Goal: Transaction & Acquisition: Obtain resource

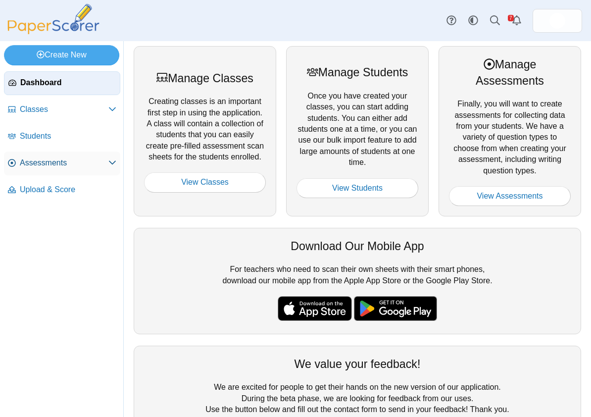
click at [64, 172] on link "Assessments" at bounding box center [62, 163] width 116 height 24
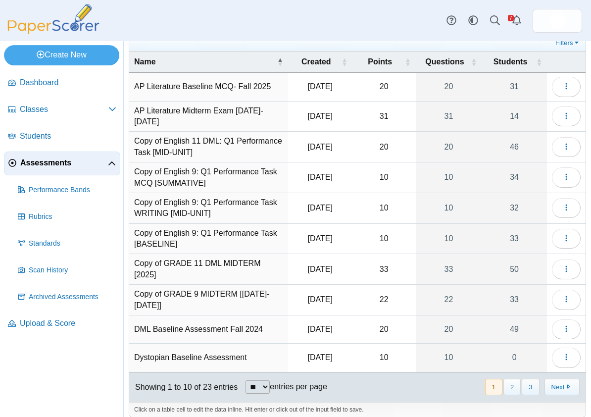
scroll to position [42, 0]
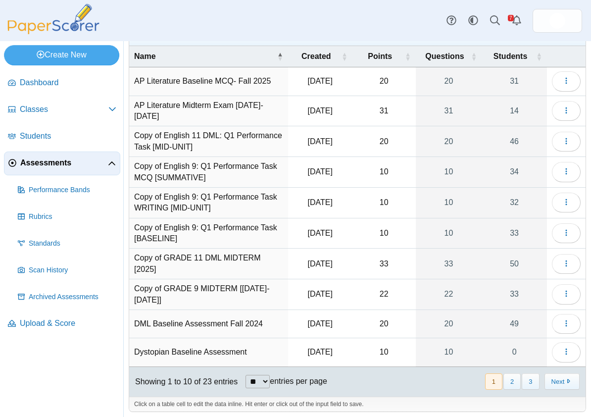
click at [520, 375] on nav "« Prev 1 2 3 Next »" at bounding box center [531, 381] width 95 height 16
click at [519, 377] on button "2" at bounding box center [511, 381] width 17 height 16
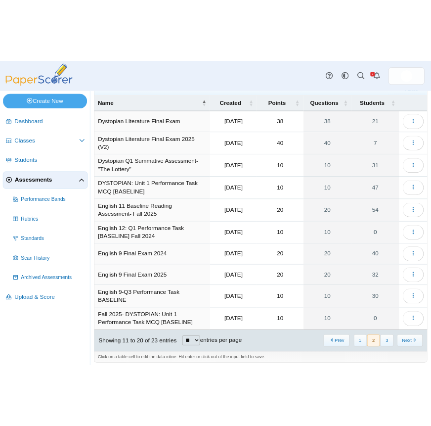
scroll to position [44, 0]
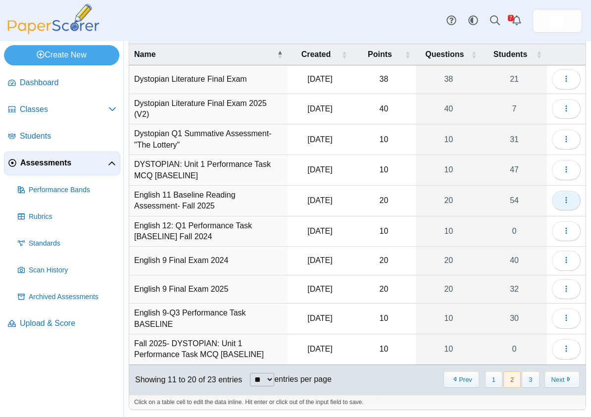
click at [554, 202] on button "button" at bounding box center [566, 200] width 29 height 20
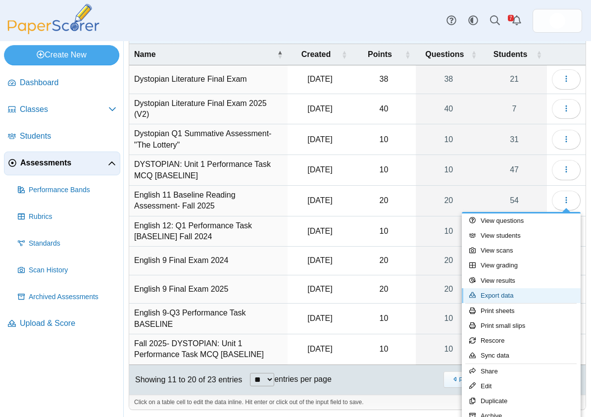
click at [509, 293] on link "Export data" at bounding box center [521, 295] width 119 height 15
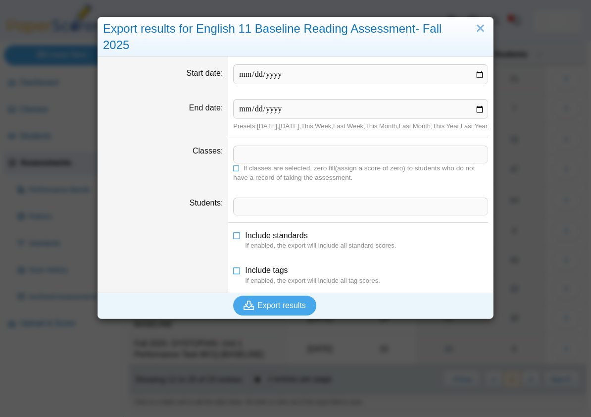
click at [327, 163] on span at bounding box center [361, 154] width 254 height 17
click at [486, 34] on link "Close" at bounding box center [479, 28] width 15 height 17
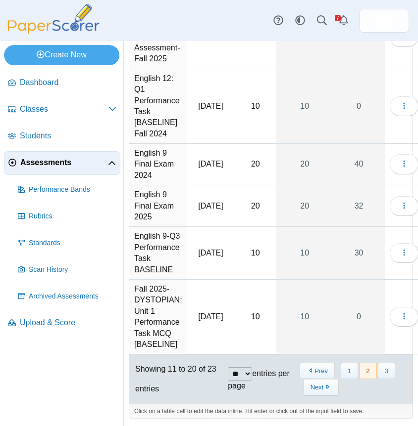
scroll to position [328, 0]
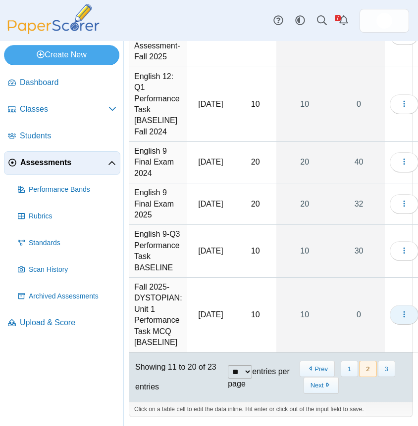
click at [397, 325] on button "button" at bounding box center [403, 315] width 29 height 20
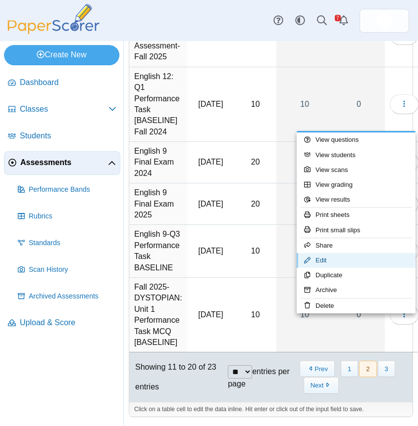
click at [352, 258] on link "Edit" at bounding box center [355, 260] width 119 height 15
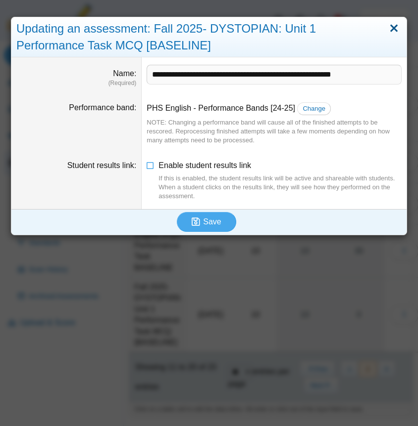
click at [395, 31] on link "Close" at bounding box center [393, 28] width 15 height 17
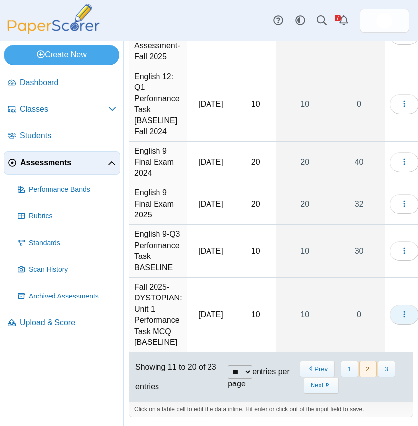
click at [391, 325] on button "button" at bounding box center [403, 315] width 29 height 20
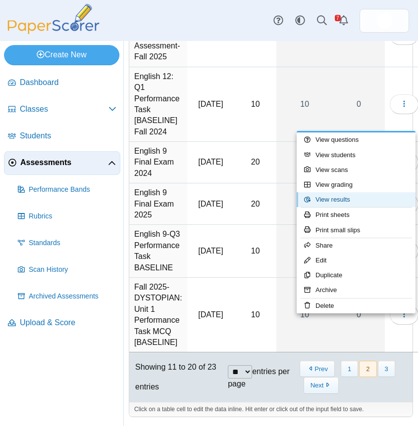
click at [381, 196] on link "View results" at bounding box center [355, 199] width 119 height 15
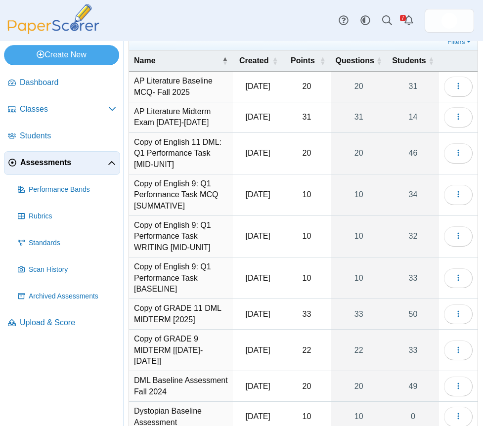
scroll to position [88, 0]
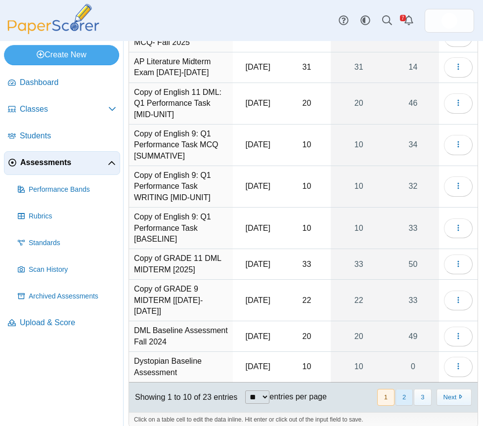
click at [409, 389] on button "2" at bounding box center [404, 397] width 17 height 16
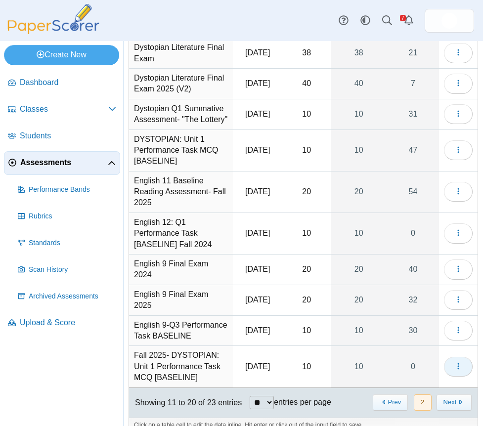
scroll to position [98, 0]
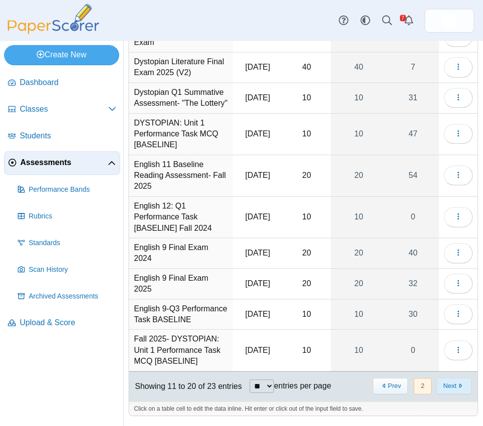
click at [451, 394] on button "Next" at bounding box center [454, 386] width 35 height 16
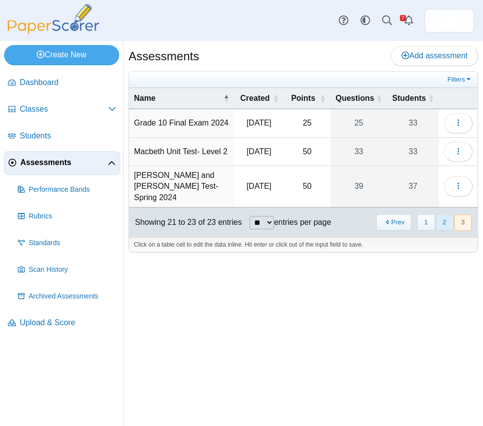
click at [439, 222] on button "2" at bounding box center [444, 223] width 17 height 16
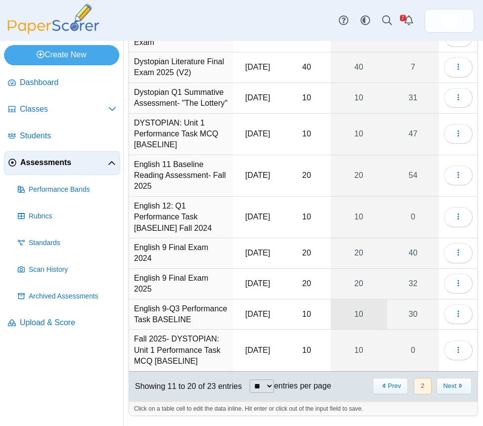
scroll to position [98, 0]
click at [450, 348] on button "button" at bounding box center [458, 351] width 29 height 20
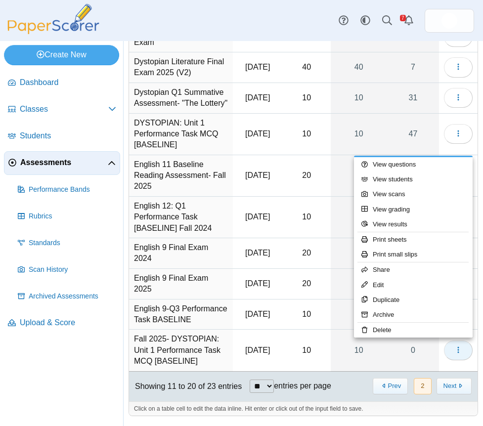
click at [450, 348] on button "button" at bounding box center [458, 351] width 29 height 20
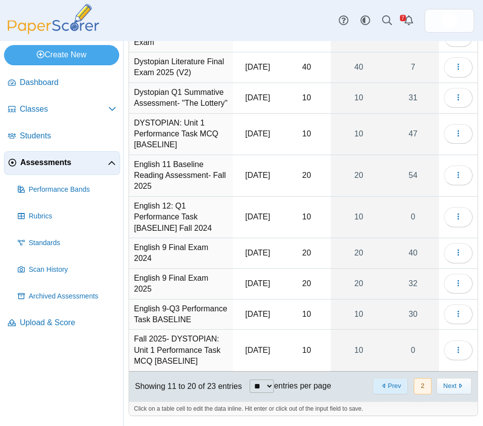
click at [394, 382] on button "Prev" at bounding box center [390, 386] width 35 height 16
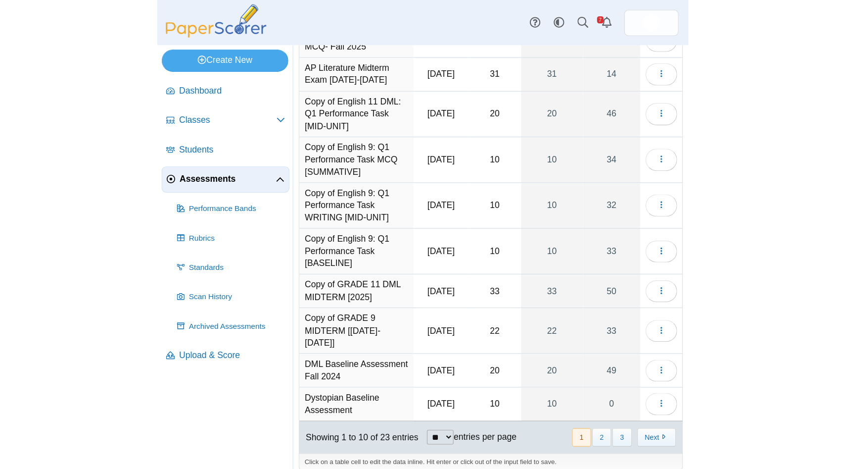
scroll to position [0, 0]
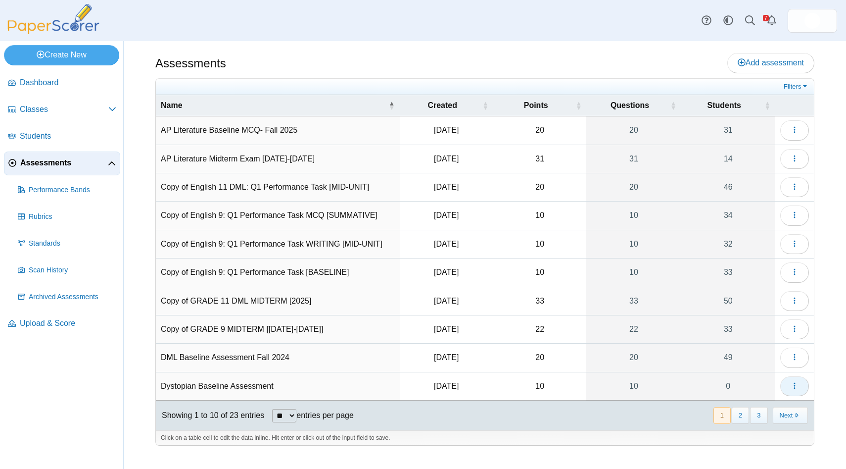
click at [483, 388] on icon "button" at bounding box center [795, 385] width 8 height 8
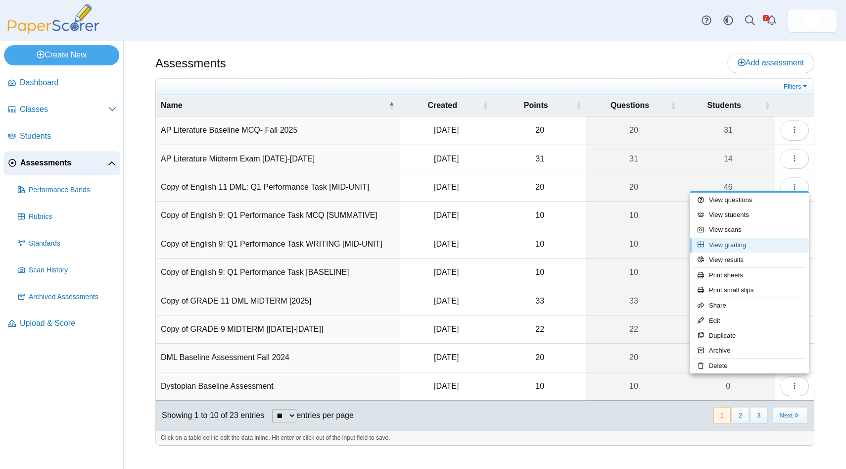
click at [483, 239] on link "View grading" at bounding box center [749, 244] width 119 height 15
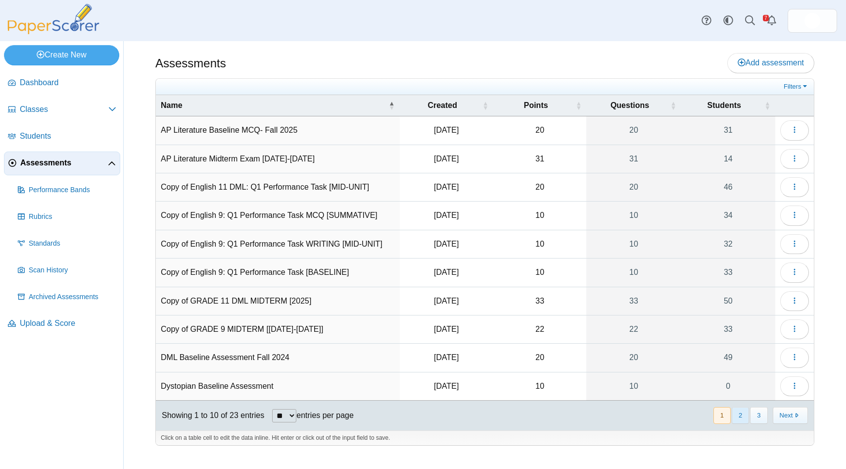
click at [741, 419] on button "2" at bounding box center [740, 415] width 17 height 16
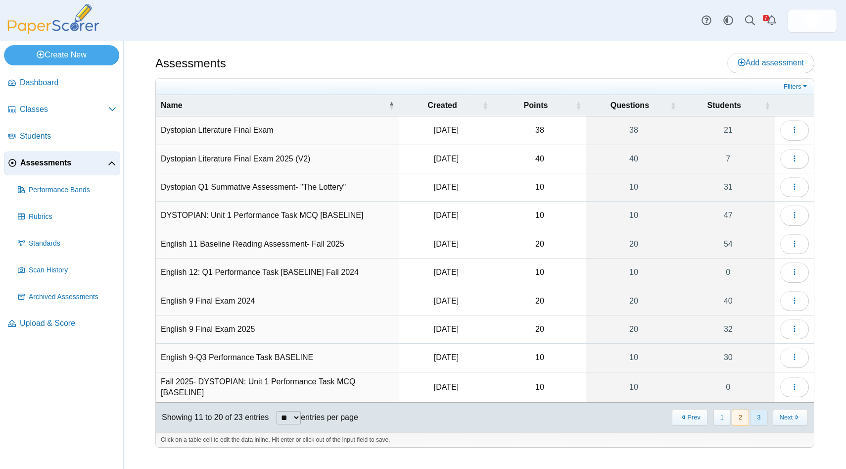
click at [762, 417] on button "3" at bounding box center [758, 417] width 17 height 16
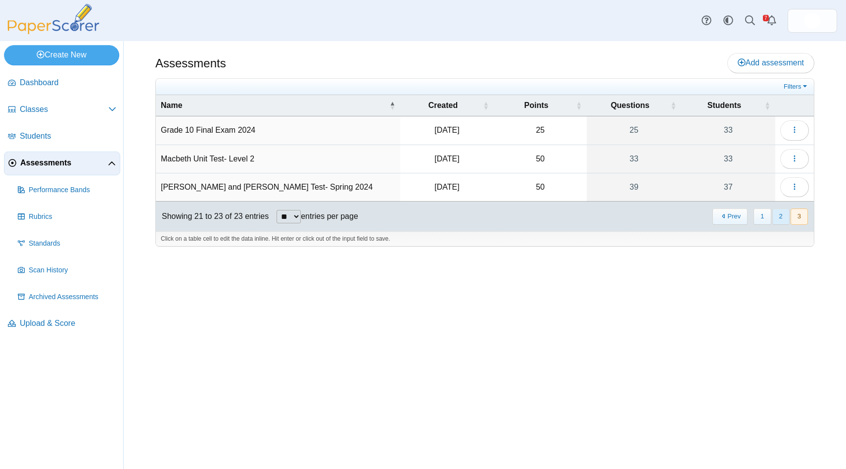
click at [778, 222] on button "2" at bounding box center [780, 216] width 17 height 16
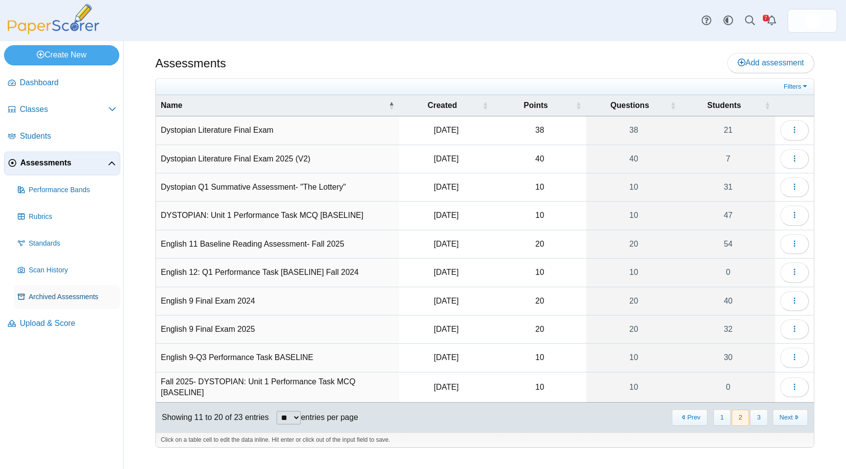
click at [63, 288] on link "Archived Assessments" at bounding box center [67, 297] width 106 height 24
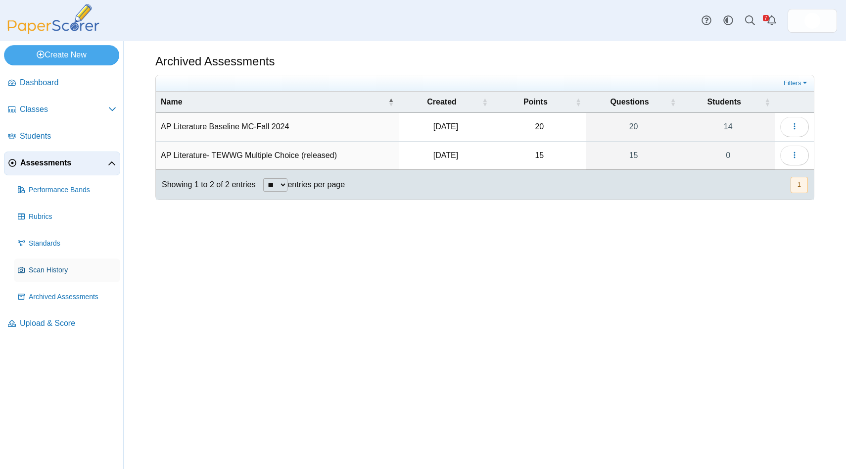
click at [46, 267] on span "Scan History" at bounding box center [73, 270] width 88 height 10
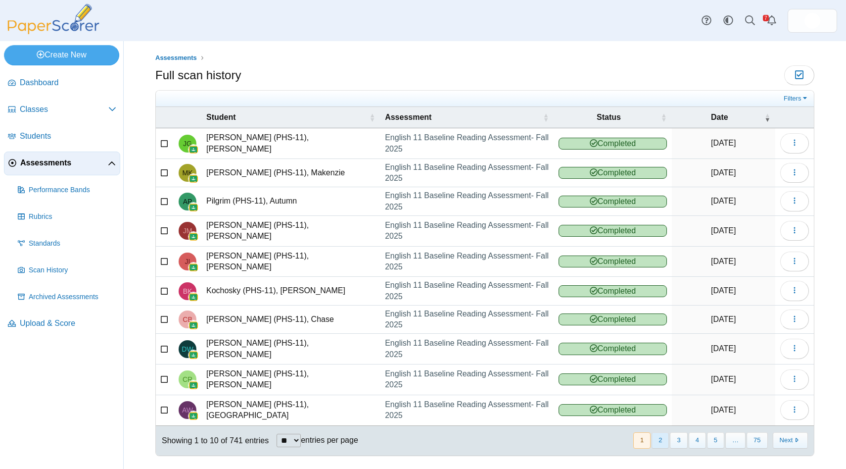
click at [660, 432] on button "2" at bounding box center [660, 440] width 17 height 16
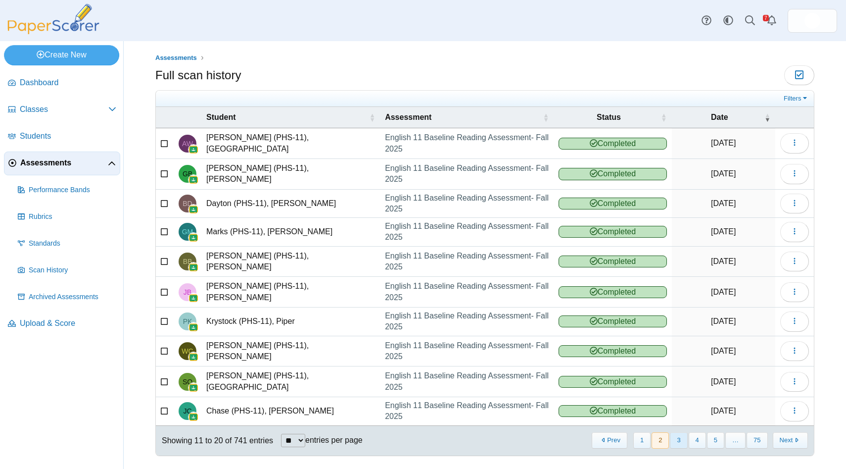
click at [675, 432] on button "3" at bounding box center [678, 440] width 17 height 16
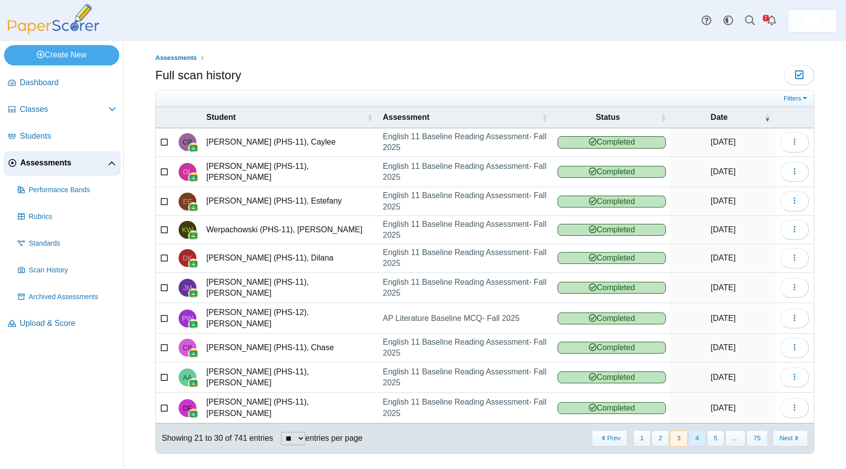
click at [690, 430] on button "4" at bounding box center [697, 438] width 17 height 16
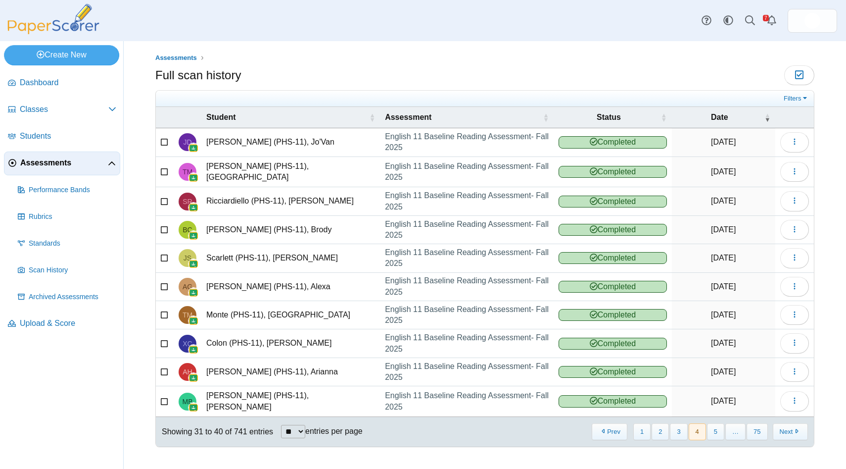
click at [703, 430] on button "4" at bounding box center [697, 431] width 17 height 16
click at [716, 430] on button "5" at bounding box center [715, 431] width 17 height 16
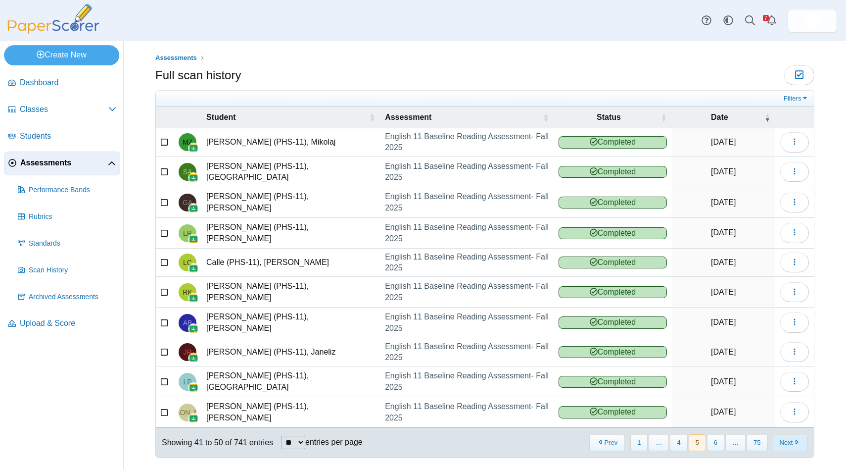
click at [784, 434] on button "Next" at bounding box center [790, 442] width 35 height 16
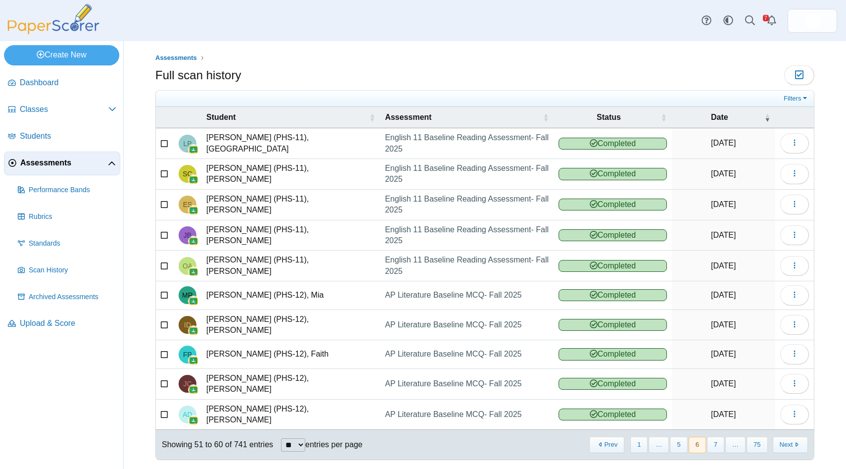
click at [784, 436] on button "Next" at bounding box center [790, 444] width 35 height 16
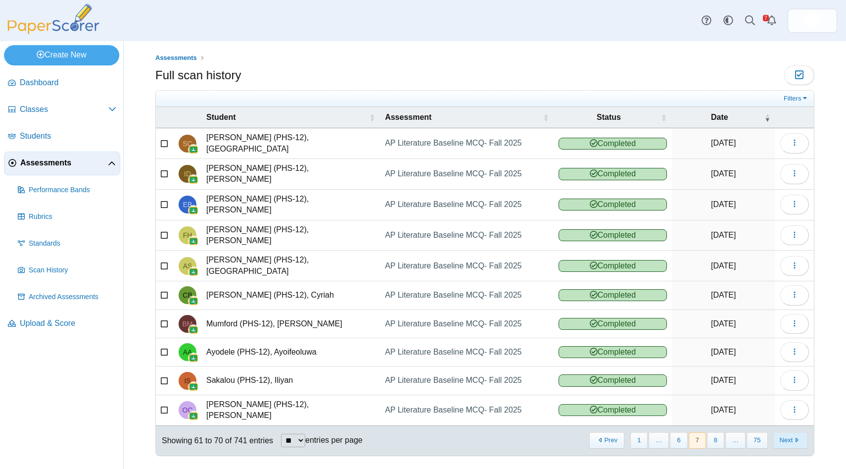
click at [784, 432] on button "Next" at bounding box center [790, 440] width 35 height 16
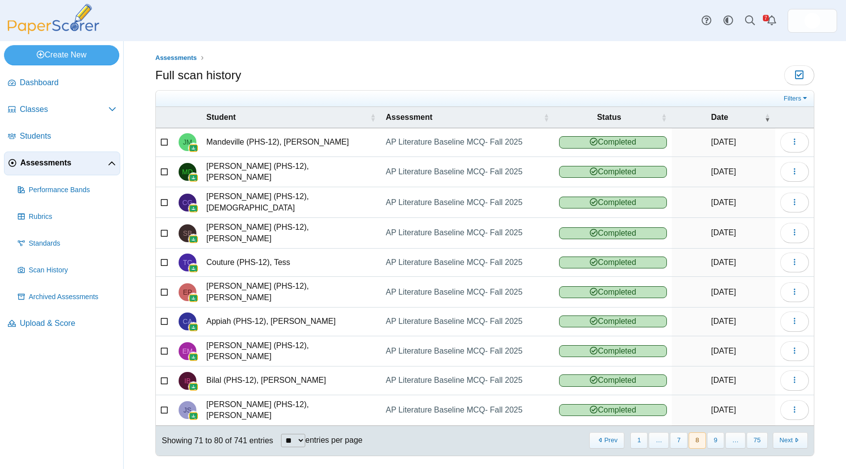
click at [784, 432] on button "Next" at bounding box center [790, 440] width 35 height 16
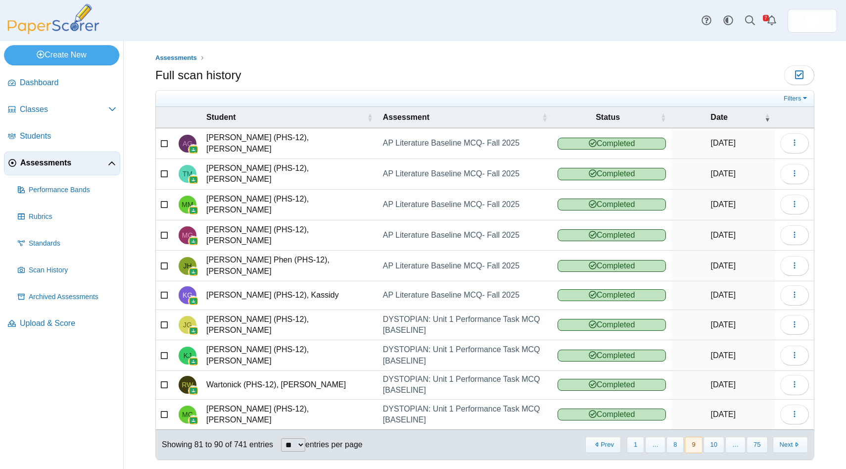
click at [784, 436] on button "Next" at bounding box center [790, 444] width 35 height 16
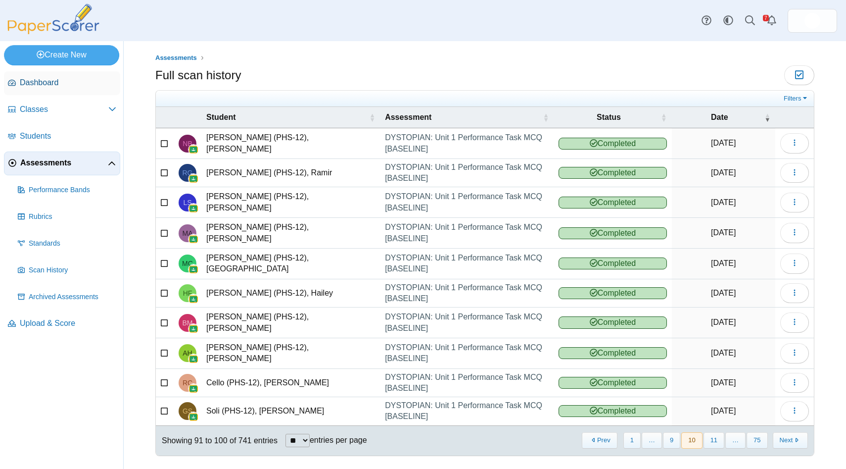
click at [55, 84] on span "Dashboard" at bounding box center [68, 82] width 96 height 11
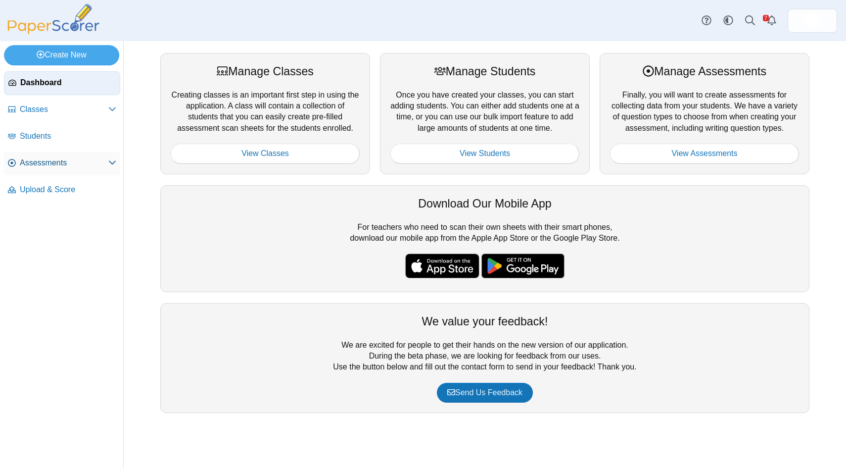
click at [27, 166] on span "Assessments" at bounding box center [64, 162] width 89 height 11
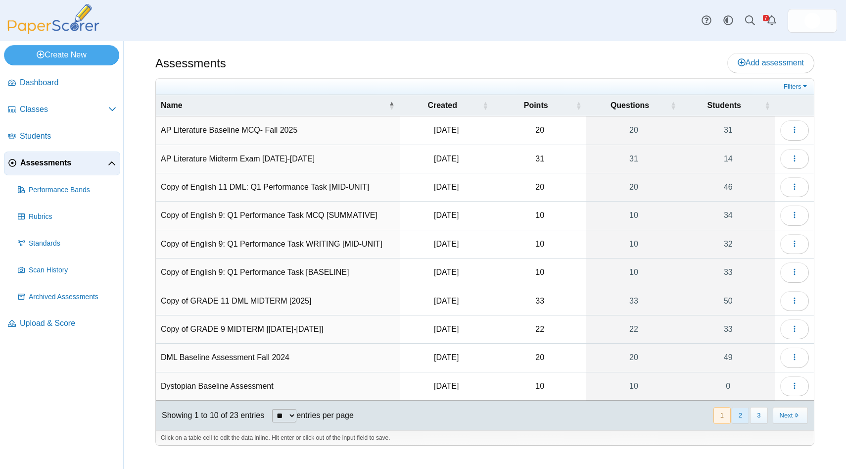
click at [737, 416] on button "2" at bounding box center [740, 415] width 17 height 16
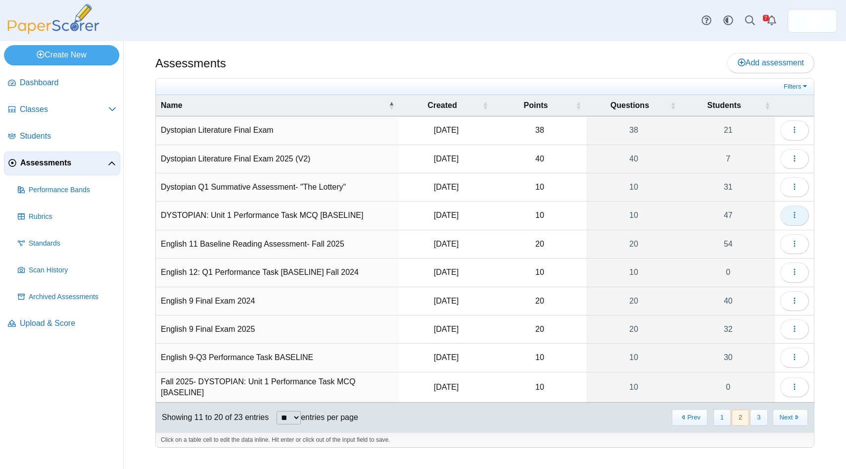
click at [788, 214] on button "button" at bounding box center [794, 215] width 29 height 20
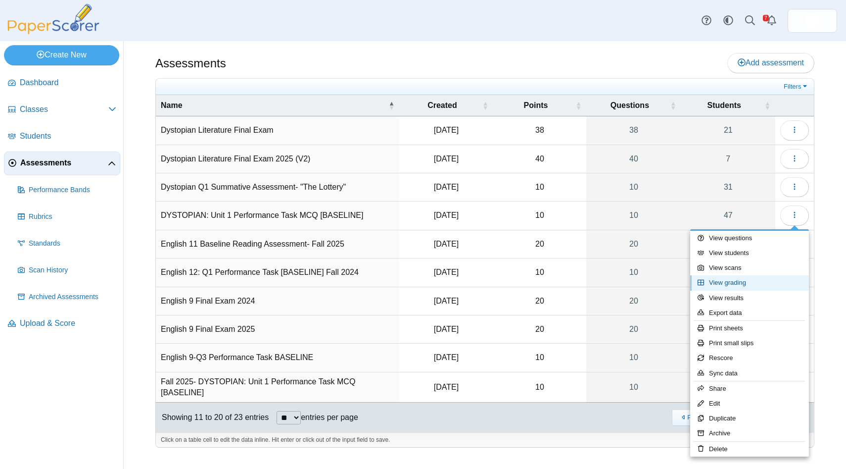
click at [748, 284] on link "View grading" at bounding box center [749, 282] width 119 height 15
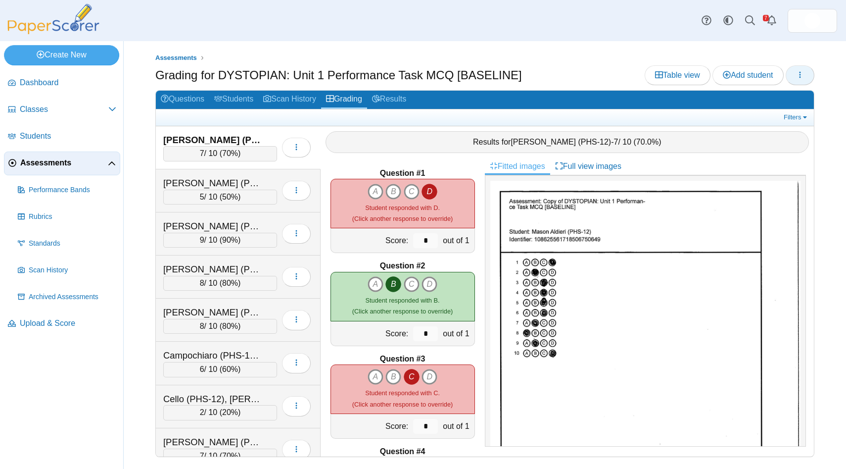
click at [800, 72] on use "button" at bounding box center [800, 74] width 1 height 6
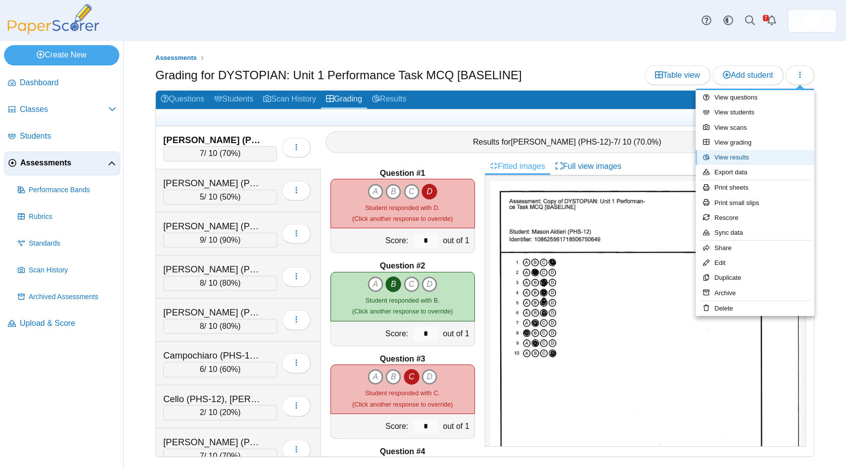
click at [771, 154] on link "View results" at bounding box center [755, 157] width 119 height 15
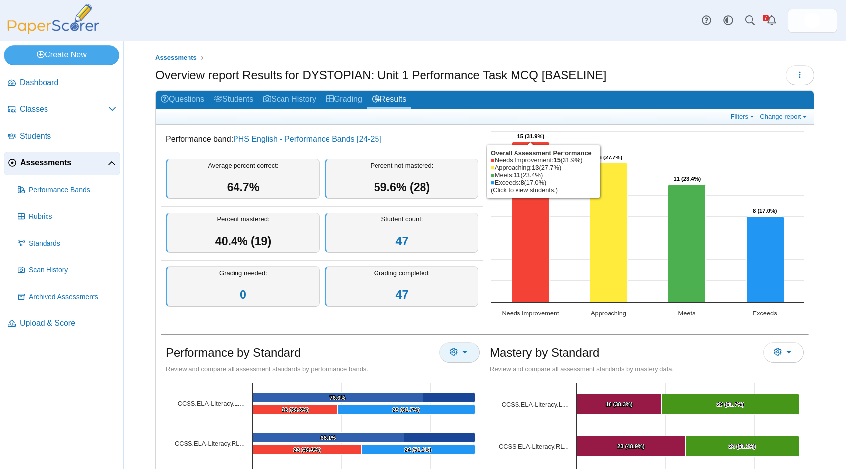
click at [468, 349] on button "More options" at bounding box center [459, 352] width 41 height 20
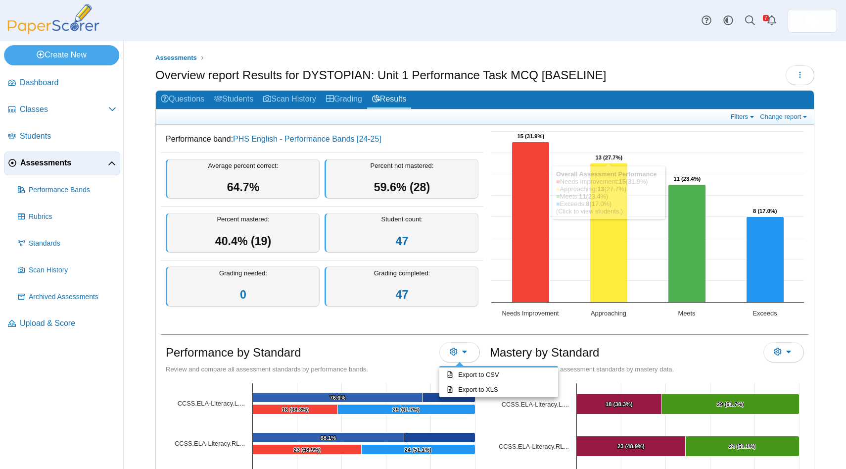
click at [738, 122] on div "Filters Show only: Loading… Change report Select a report: Overview report Ques…" at bounding box center [485, 116] width 658 height 15
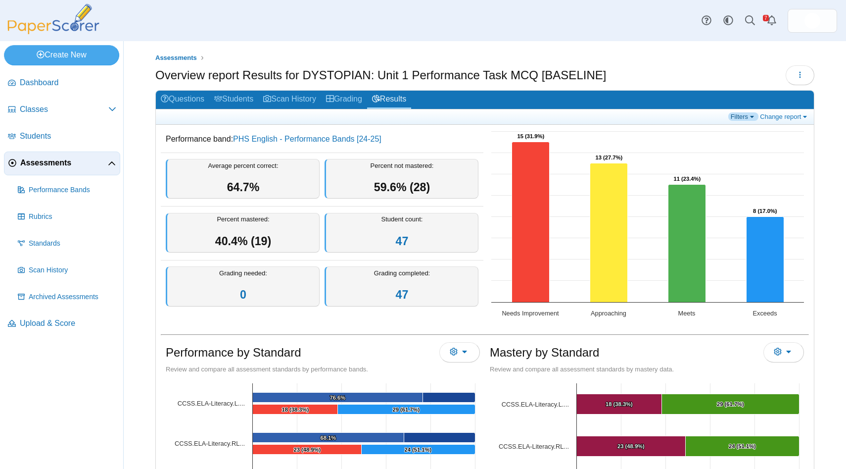
click at [738, 115] on link "Filters" at bounding box center [743, 116] width 30 height 8
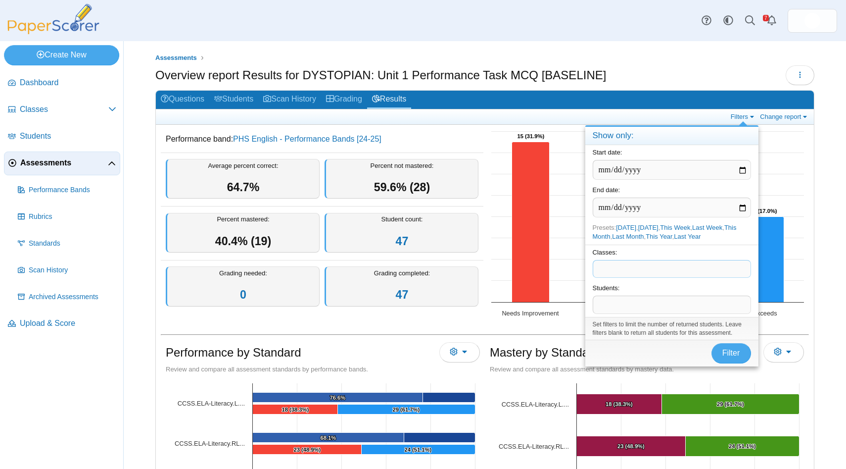
click at [676, 266] on span at bounding box center [671, 268] width 157 height 17
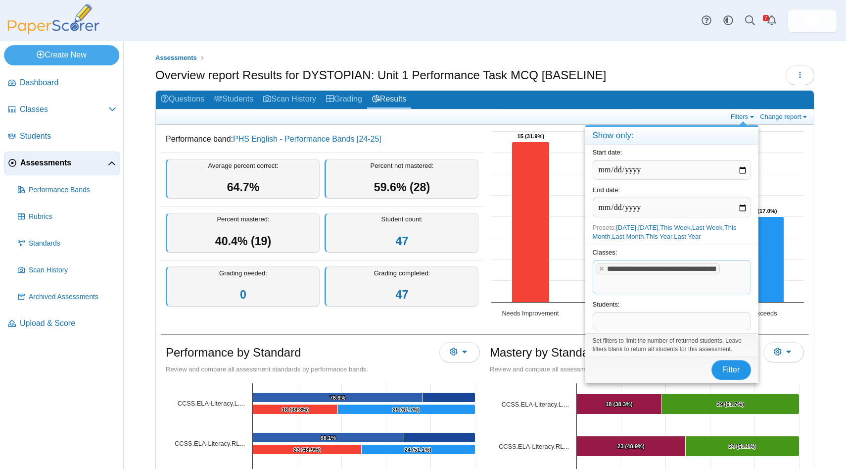
click at [723, 369] on span "Filter" at bounding box center [731, 369] width 18 height 8
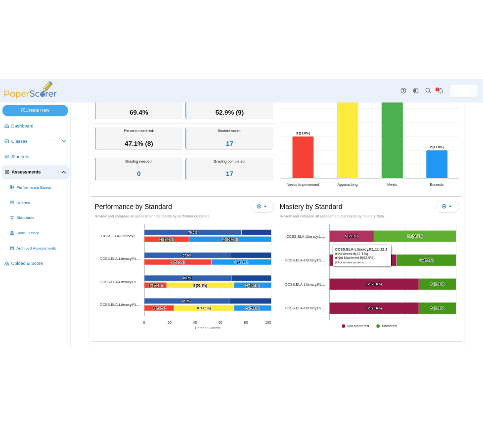
scroll to position [142, 0]
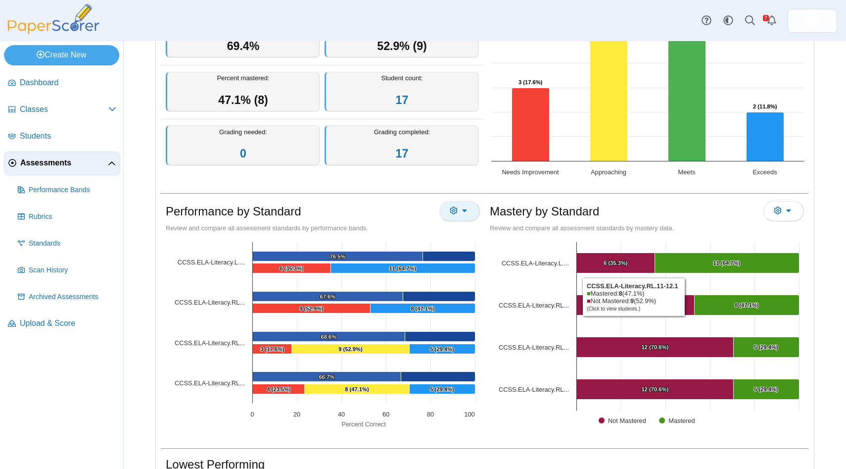
click at [461, 213] on button "More options" at bounding box center [459, 211] width 41 height 20
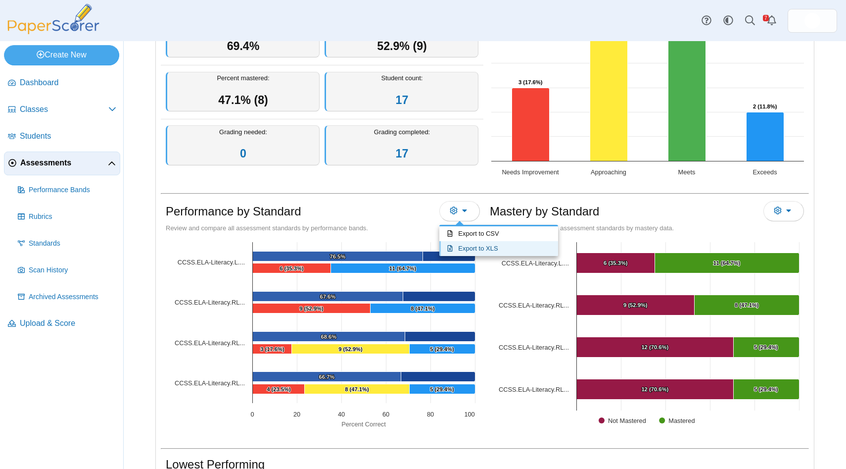
click at [474, 244] on link "Export to XLS" at bounding box center [498, 248] width 119 height 15
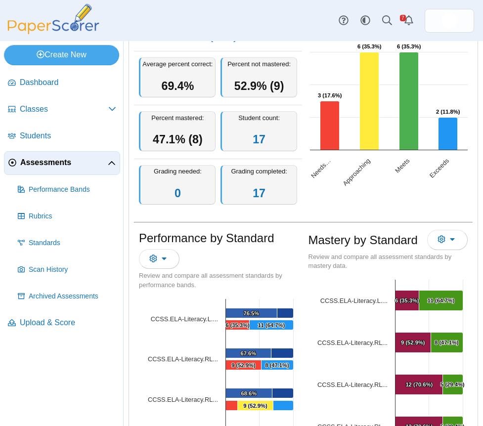
click at [72, 170] on link "Assessments" at bounding box center [62, 163] width 116 height 24
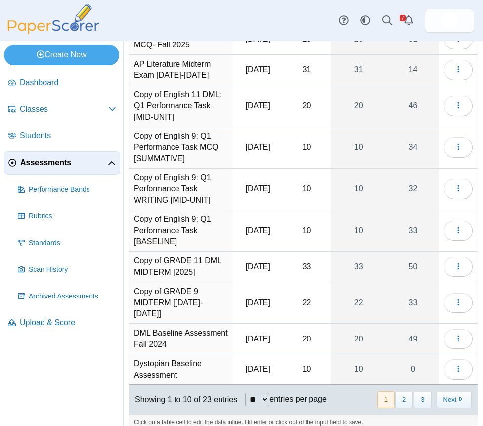
scroll to position [88, 0]
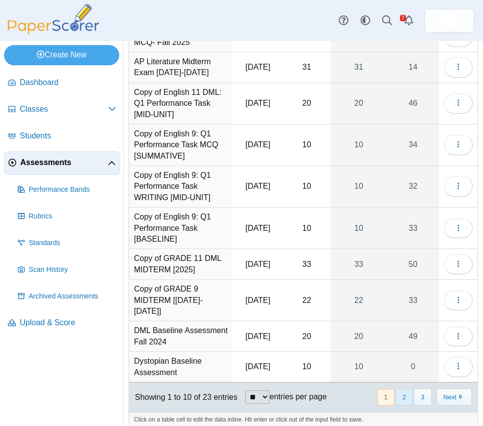
click at [401, 389] on button "2" at bounding box center [404, 397] width 17 height 16
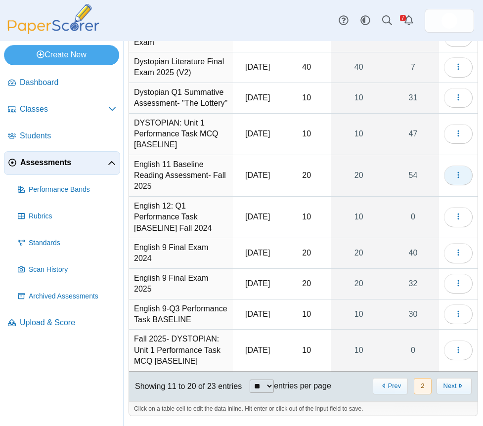
click at [459, 179] on use "button" at bounding box center [458, 175] width 1 height 6
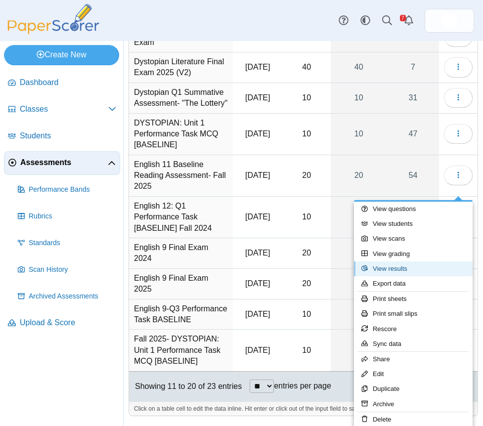
click at [434, 265] on link "View results" at bounding box center [413, 269] width 119 height 15
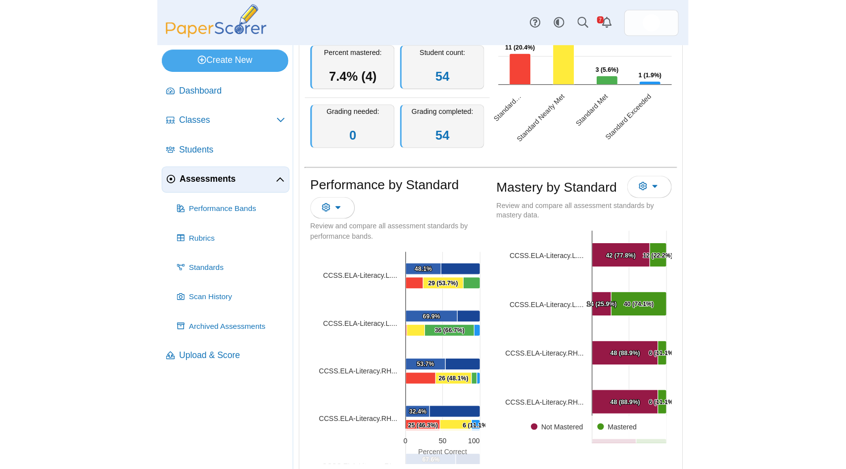
scroll to position [236, 0]
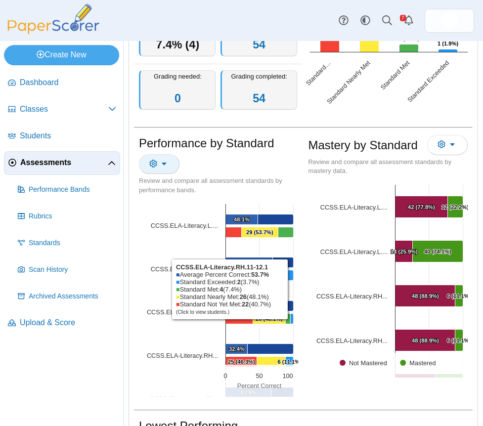
click at [166, 173] on button "More options" at bounding box center [159, 164] width 41 height 20
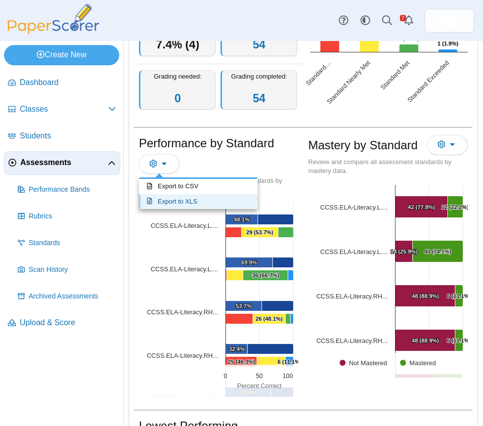
click at [181, 198] on link "Export to XLS" at bounding box center [198, 201] width 119 height 15
